Goal: Information Seeking & Learning: Learn about a topic

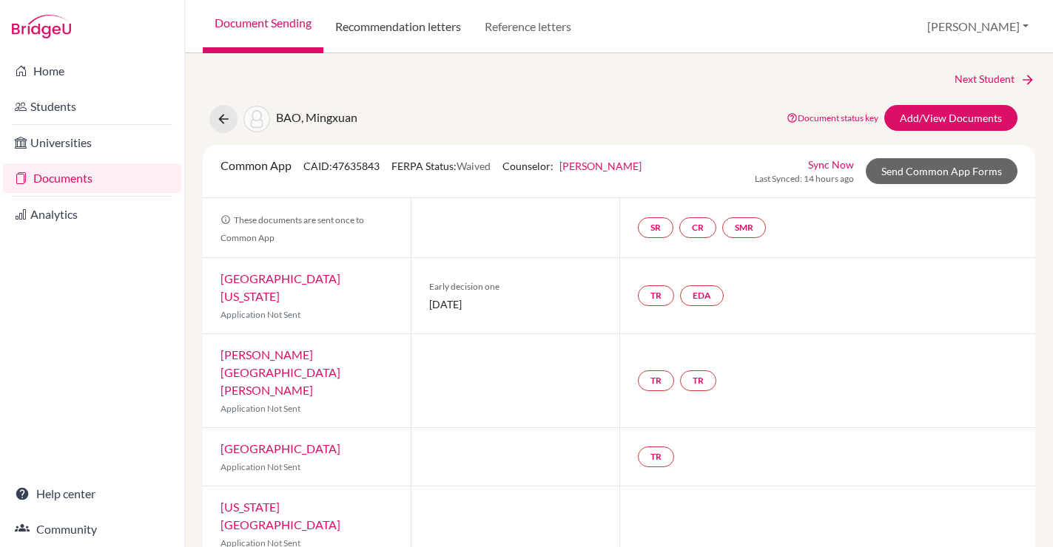
click at [388, 24] on link "Recommendation letters" at bounding box center [397, 26] width 149 height 53
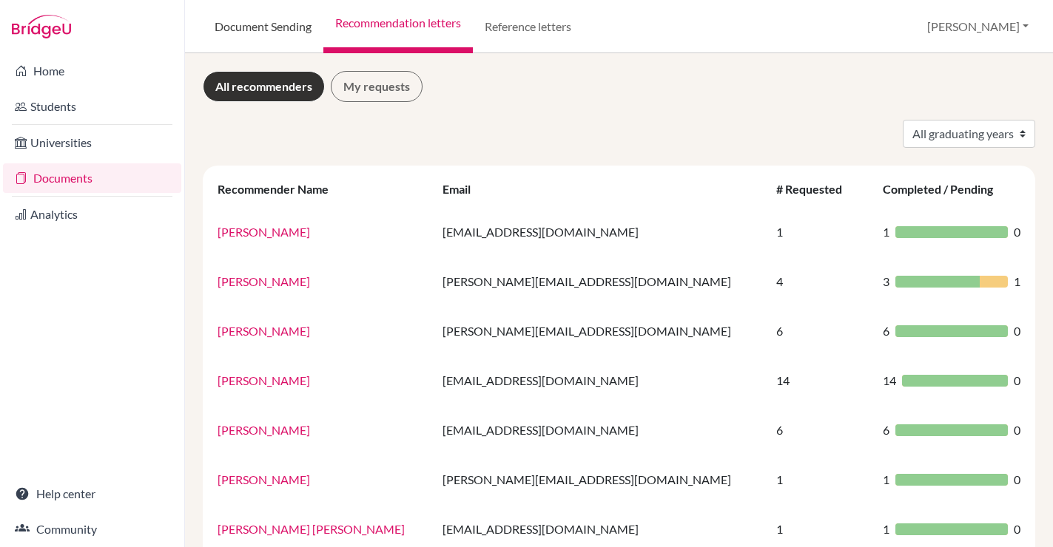
click at [263, 32] on link "Document Sending" at bounding box center [263, 26] width 121 height 53
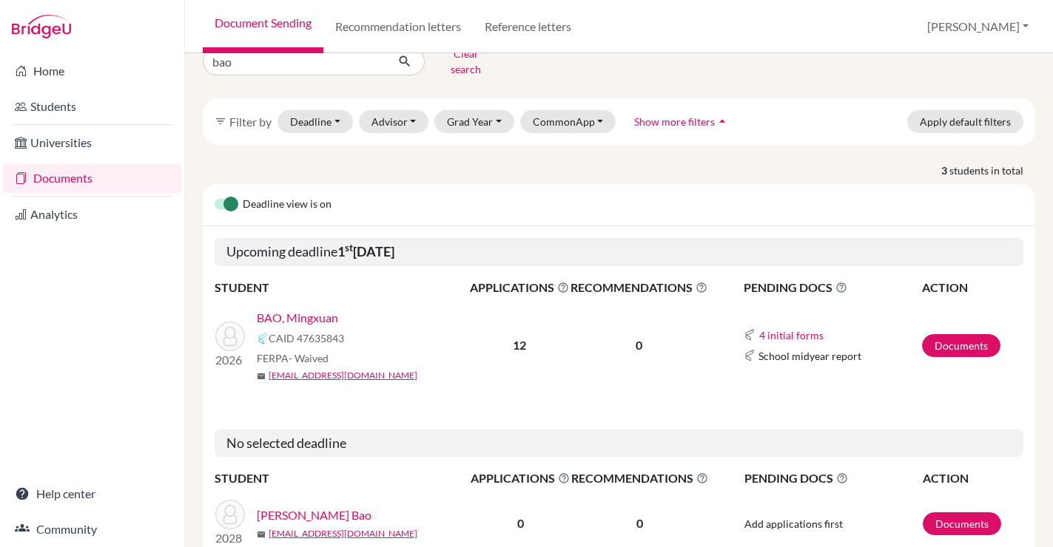
scroll to position [30, 0]
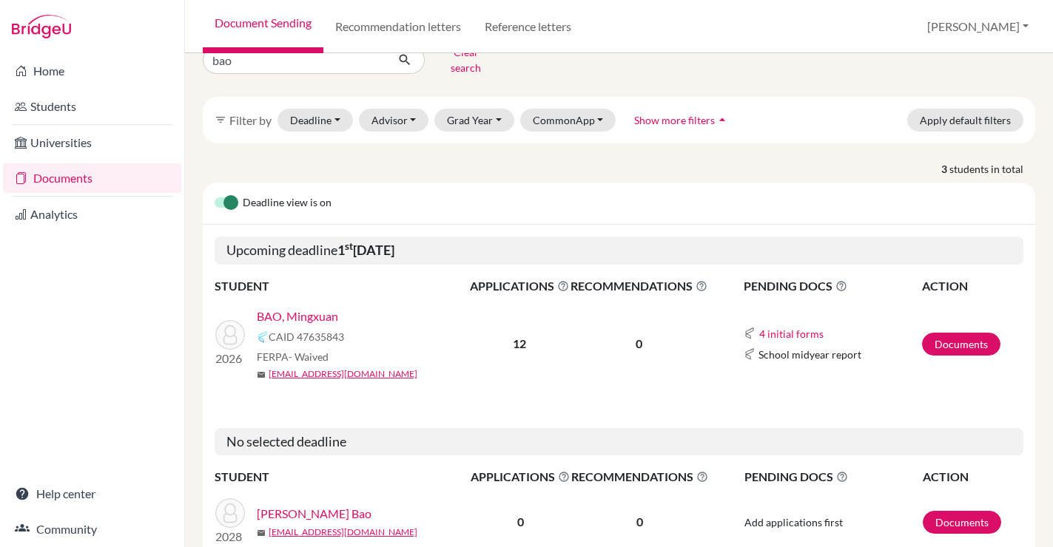
click at [298, 308] on link "BAO, Mingxuan" at bounding box center [297, 317] width 81 height 18
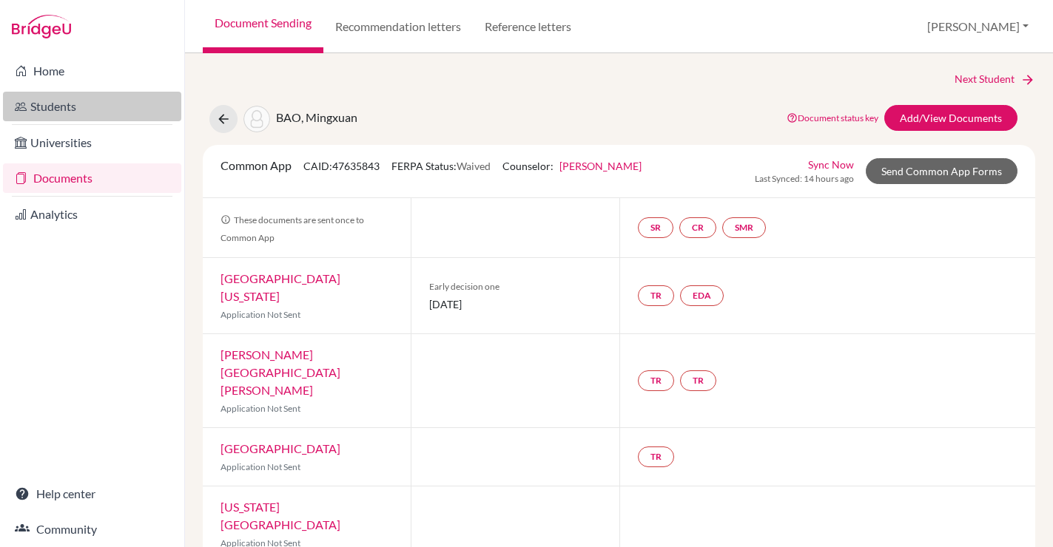
click at [51, 95] on link "Students" at bounding box center [92, 107] width 178 height 30
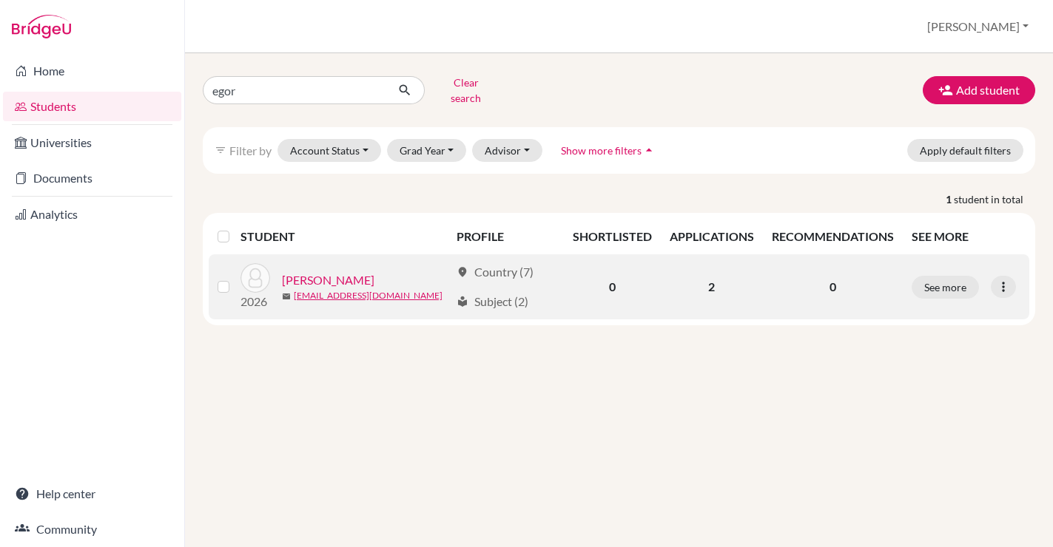
click at [331, 271] on link "[PERSON_NAME]" at bounding box center [328, 280] width 92 height 18
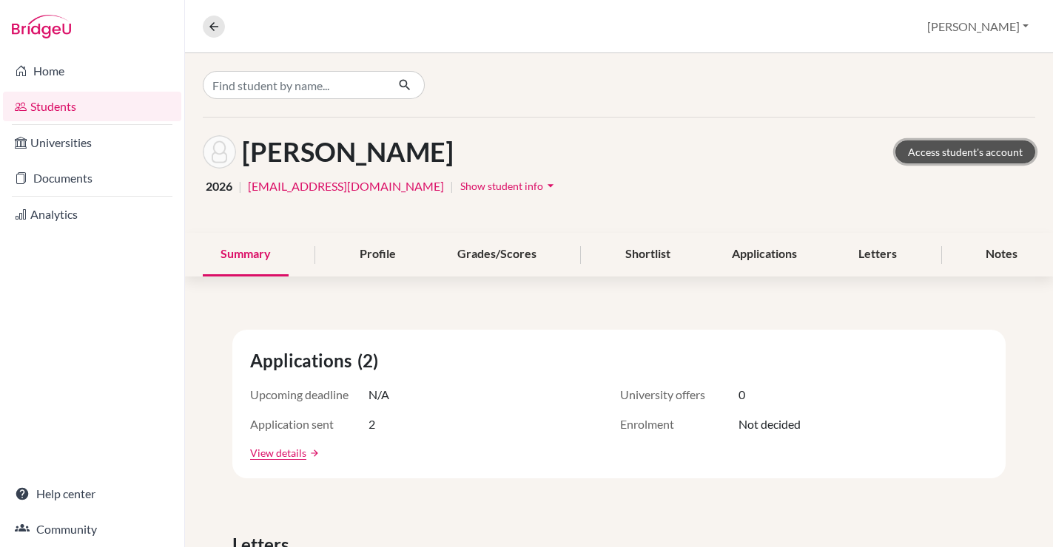
click at [932, 156] on link "Access student's account" at bounding box center [965, 152] width 140 height 23
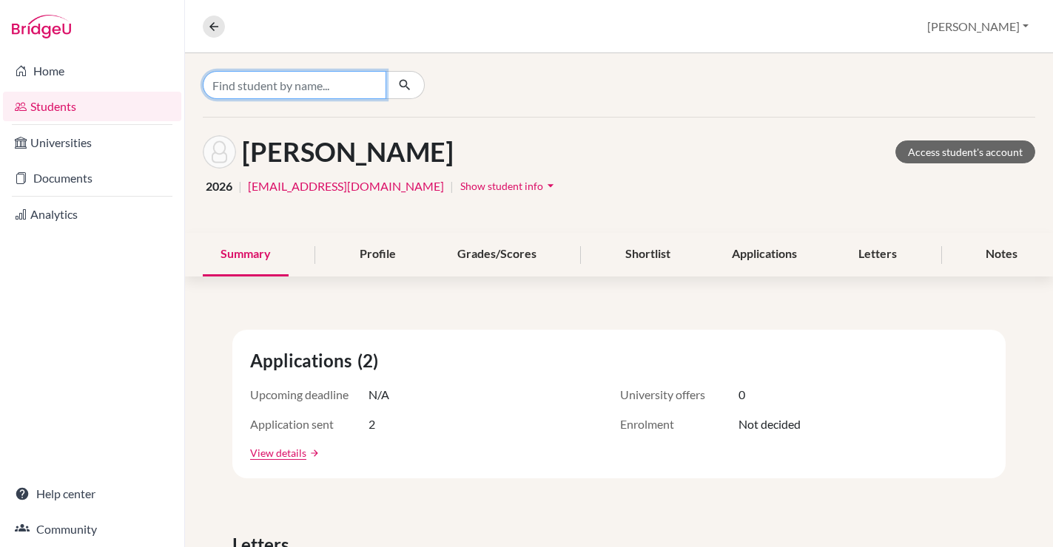
click at [308, 87] on input "Find student by name..." at bounding box center [294, 85] width 183 height 28
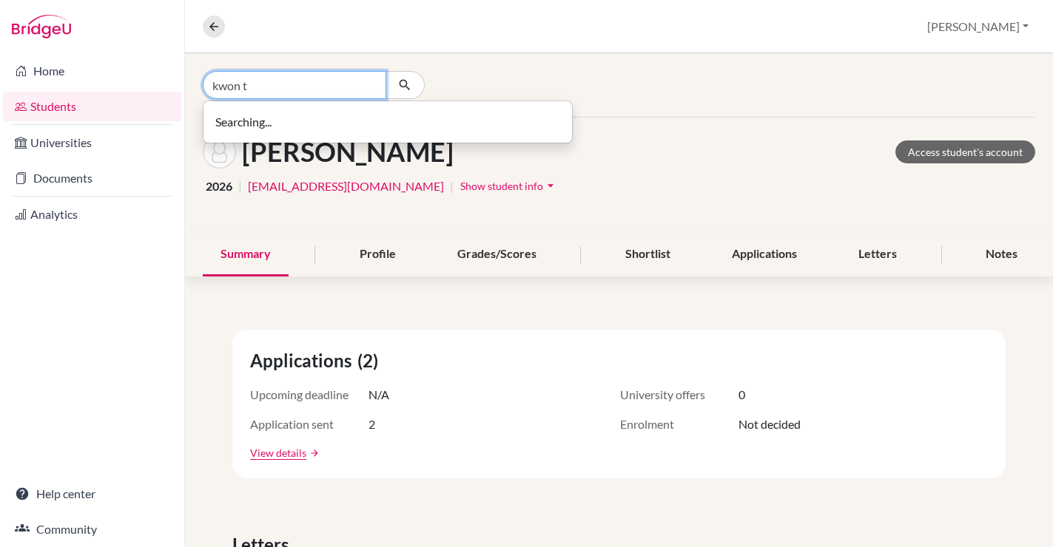
type input "kwon t"
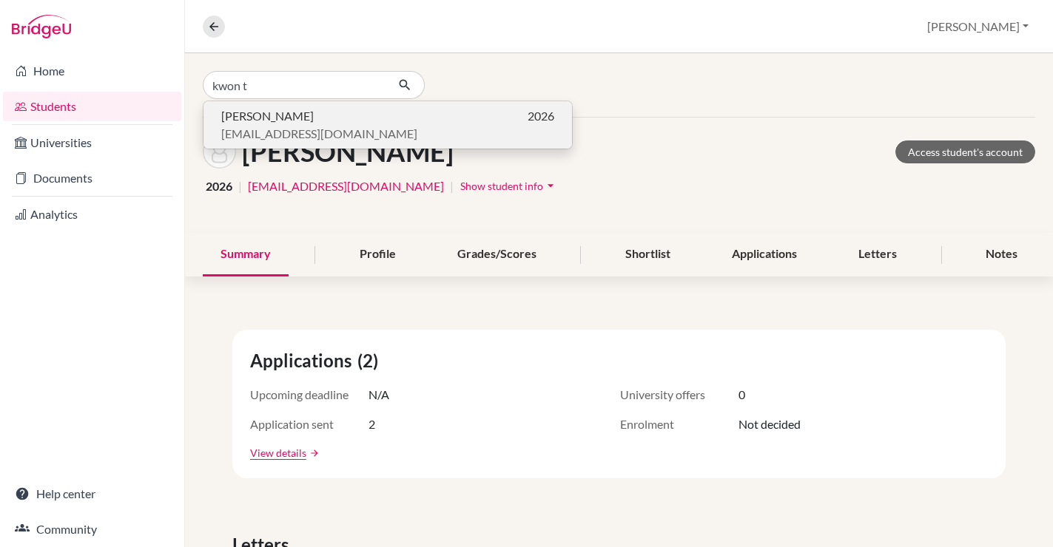
click at [319, 119] on p "[PERSON_NAME] 2026" at bounding box center [387, 116] width 333 height 18
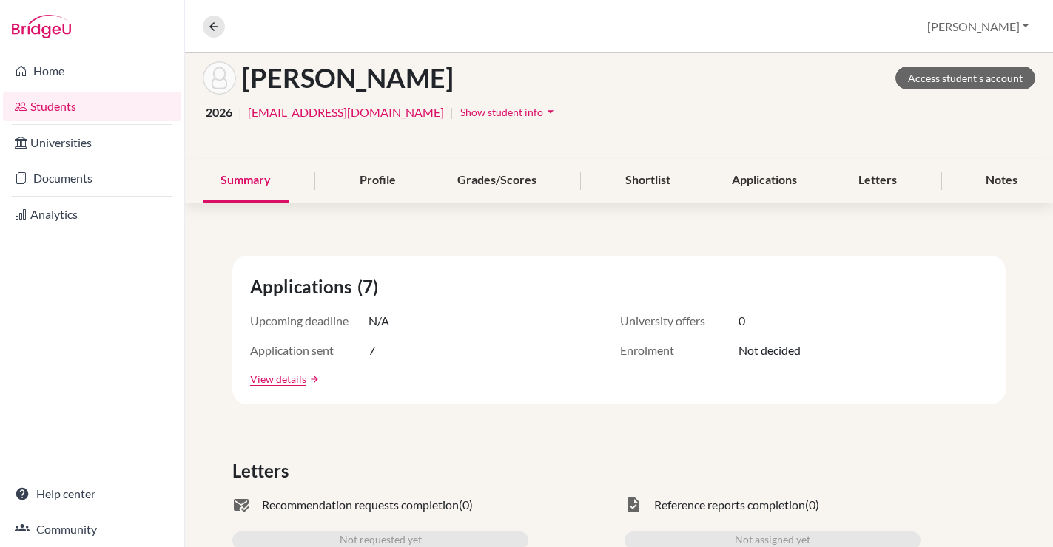
scroll to position [108, 0]
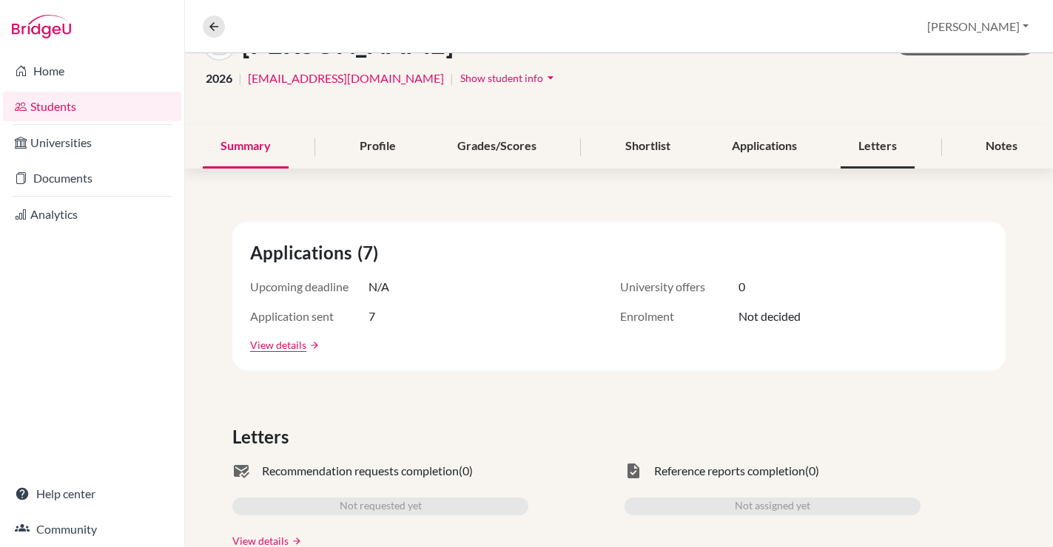
click at [879, 149] on div "Letters" at bounding box center [877, 147] width 74 height 44
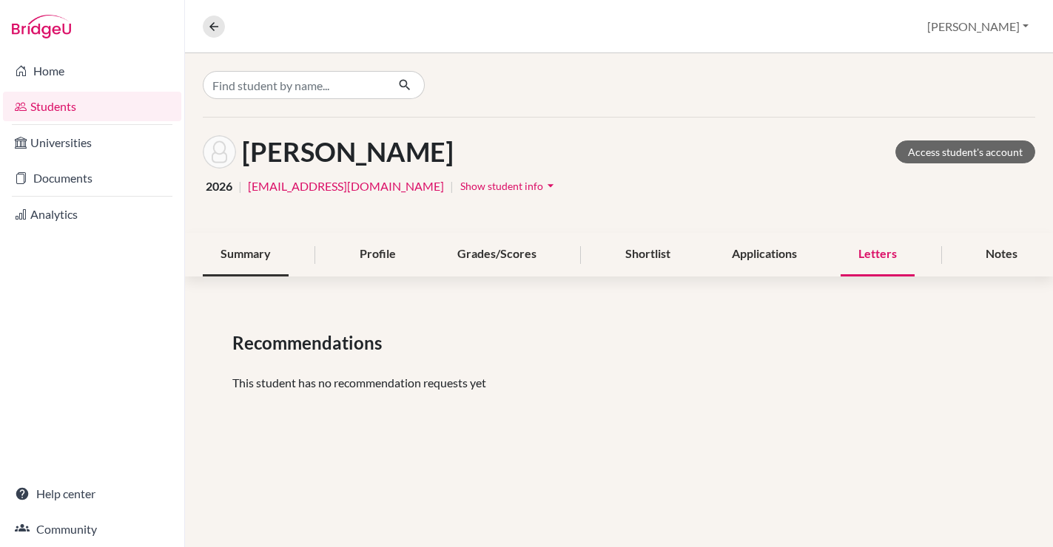
click at [252, 258] on div "Summary" at bounding box center [246, 255] width 86 height 44
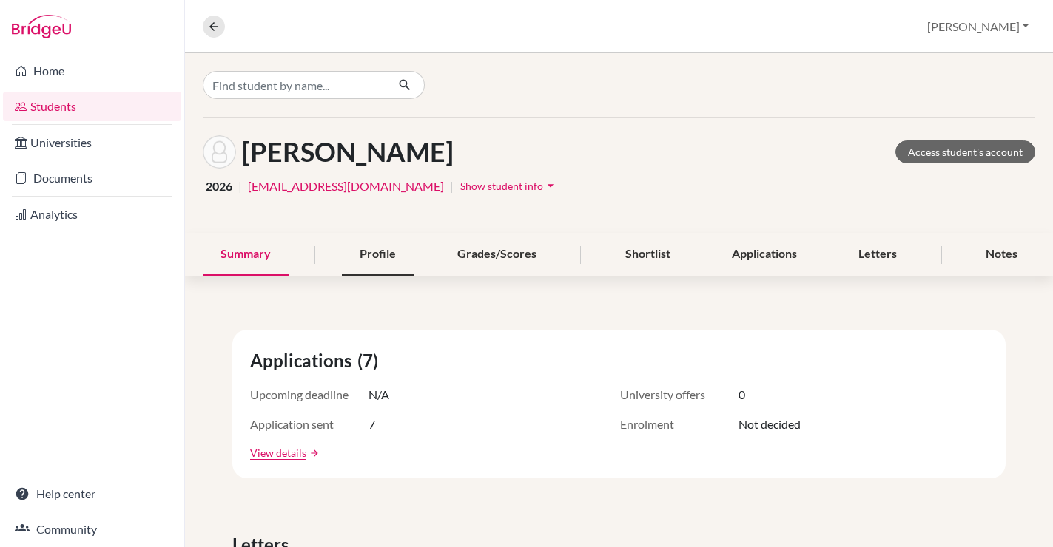
click at [373, 254] on div "Profile" at bounding box center [378, 255] width 72 height 44
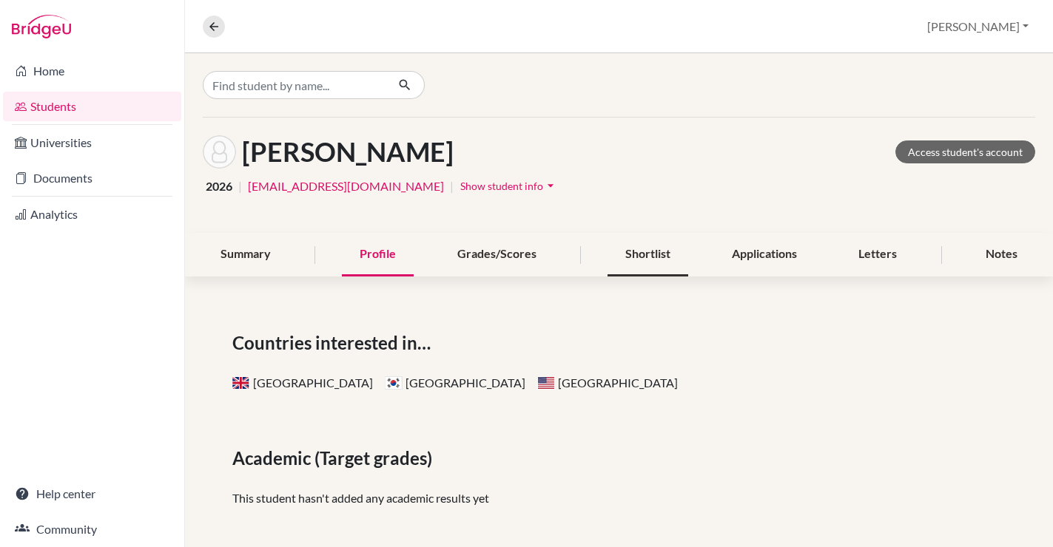
click at [620, 254] on div "Shortlist" at bounding box center [647, 255] width 81 height 44
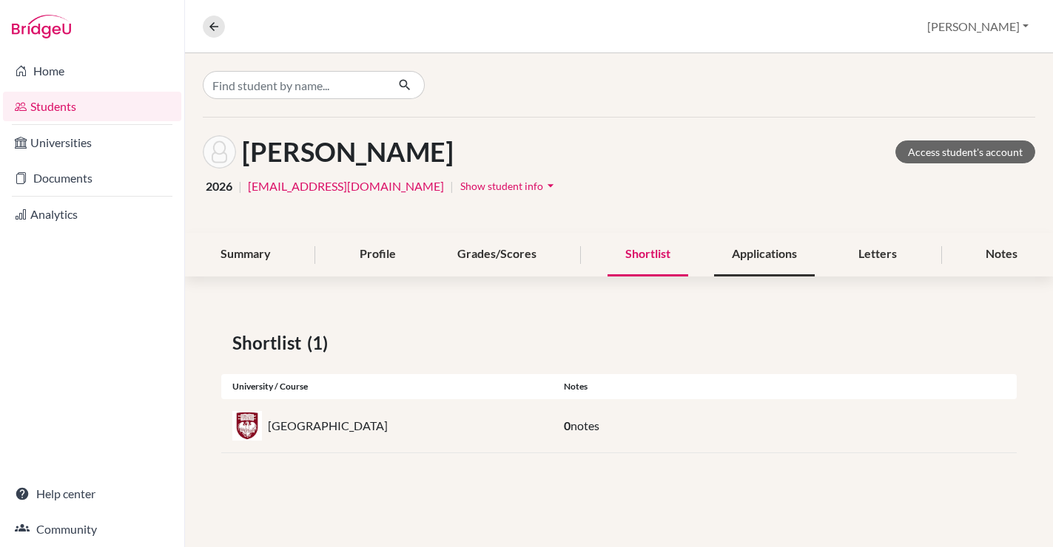
click at [752, 264] on div "Applications" at bounding box center [764, 255] width 101 height 44
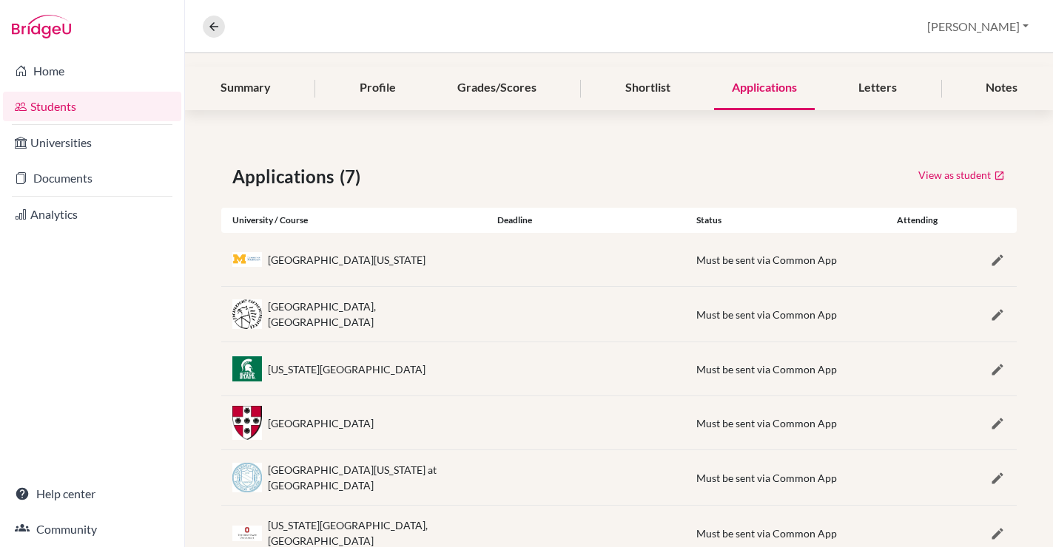
scroll to position [161, 0]
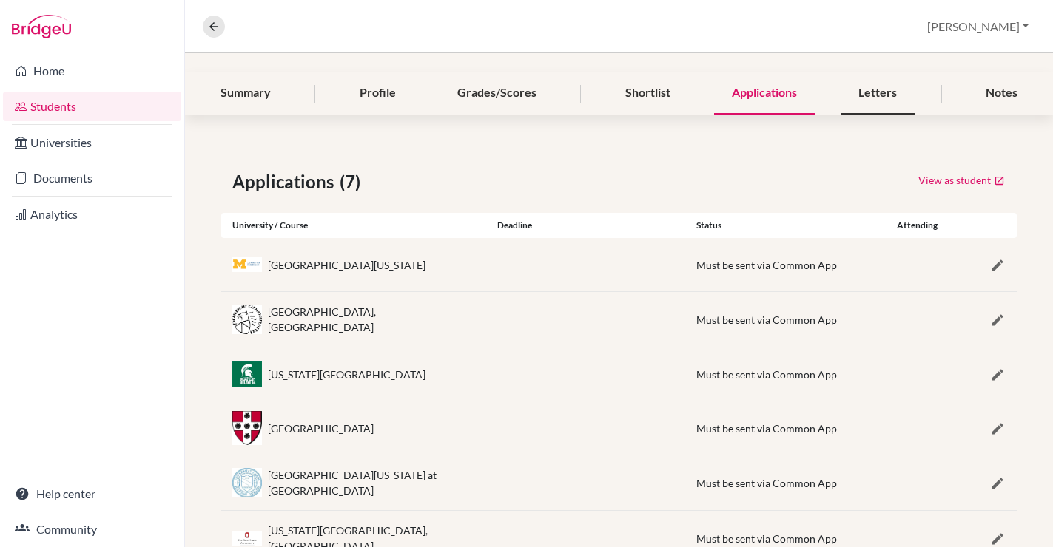
click at [871, 101] on div "Letters" at bounding box center [877, 94] width 74 height 44
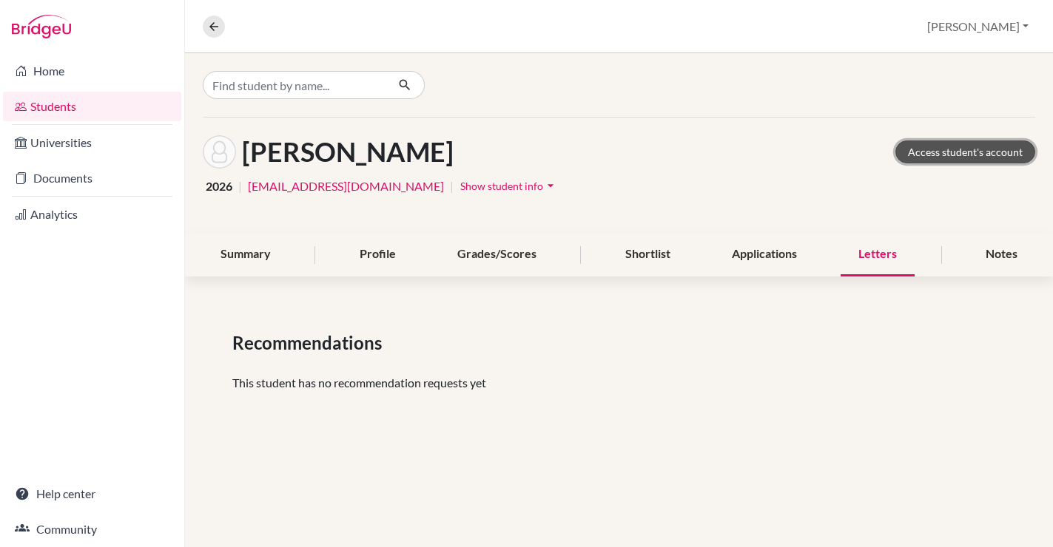
click at [959, 153] on link "Access student's account" at bounding box center [965, 152] width 140 height 23
